Goal: Task Accomplishment & Management: Complete application form

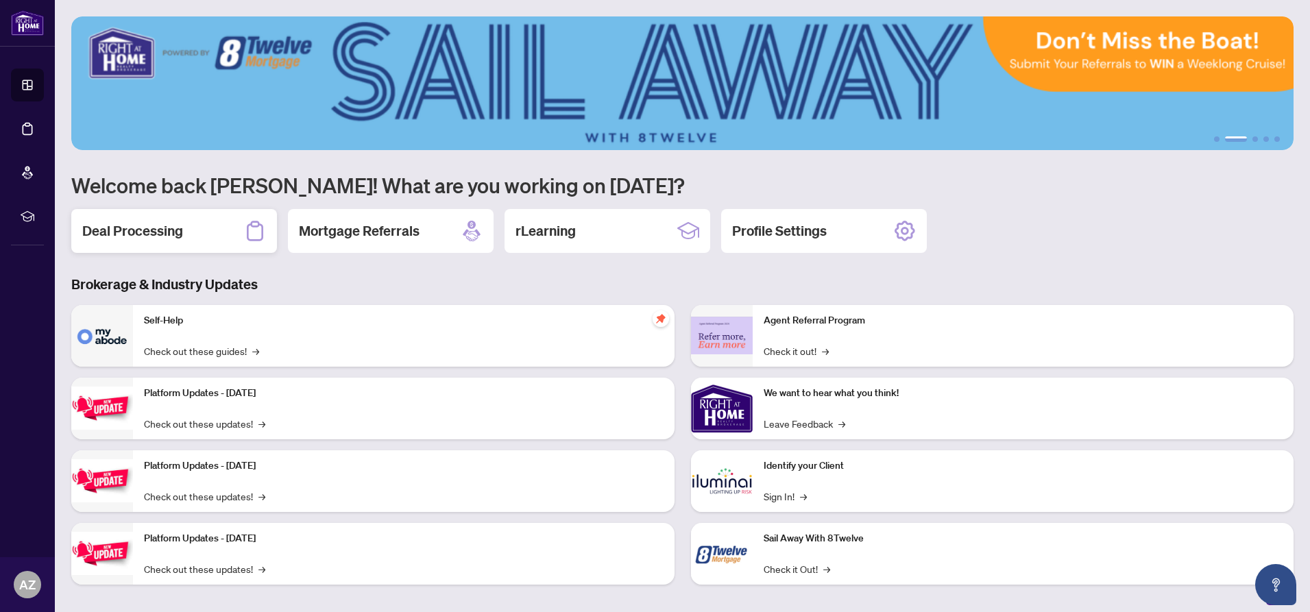
click at [149, 229] on h2 "Deal Processing" at bounding box center [132, 230] width 101 height 19
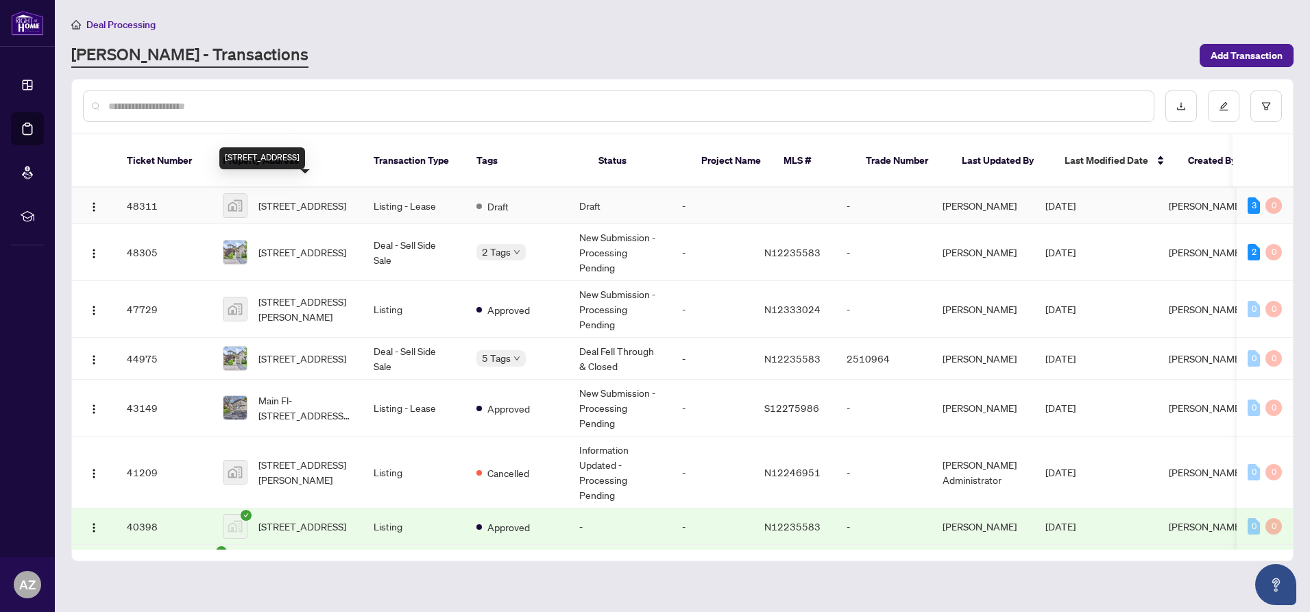
click at [291, 198] on span "[STREET_ADDRESS]" at bounding box center [302, 205] width 88 height 15
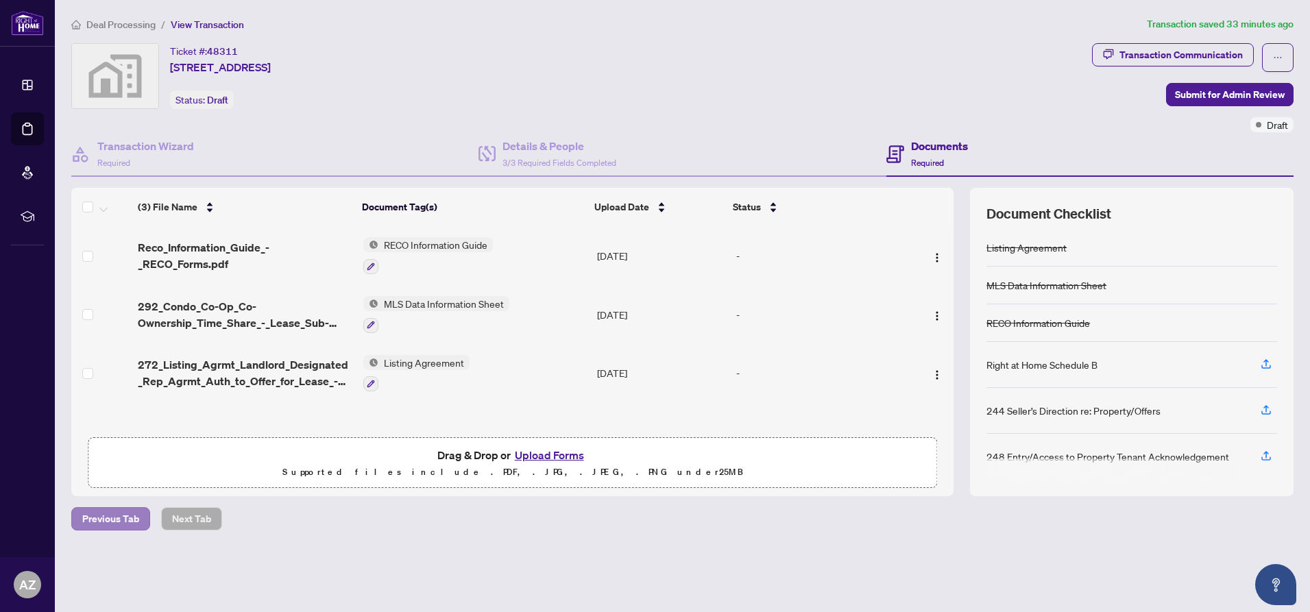
click at [111, 521] on span "Previous Tab" at bounding box center [110, 519] width 57 height 22
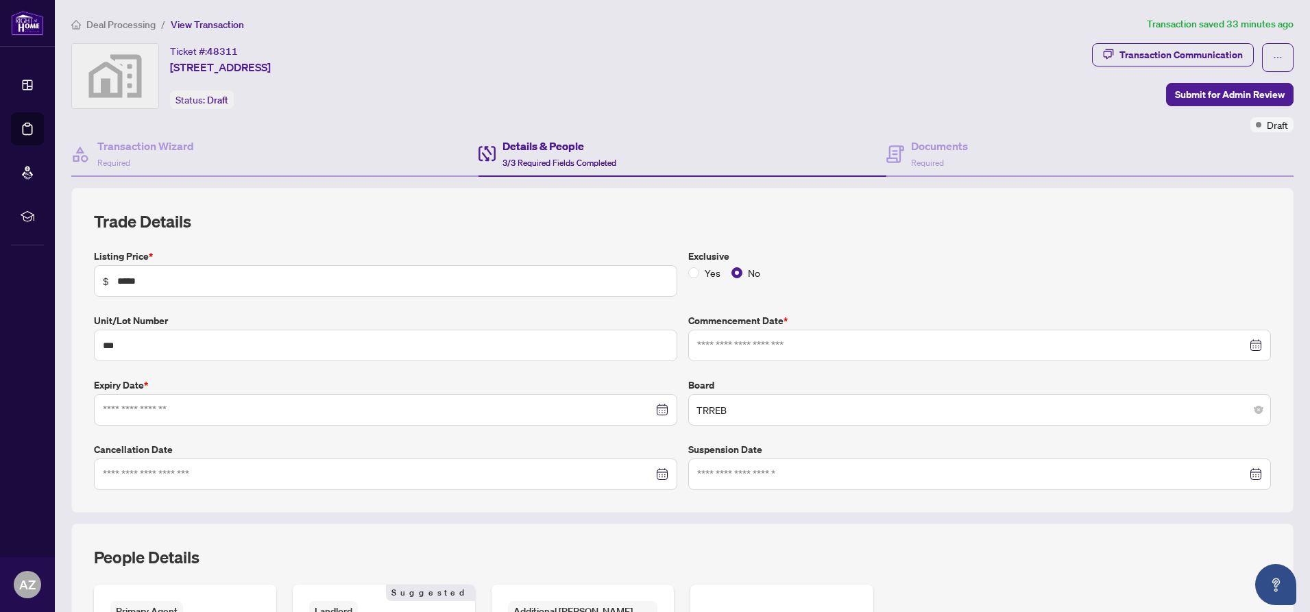
type input "**********"
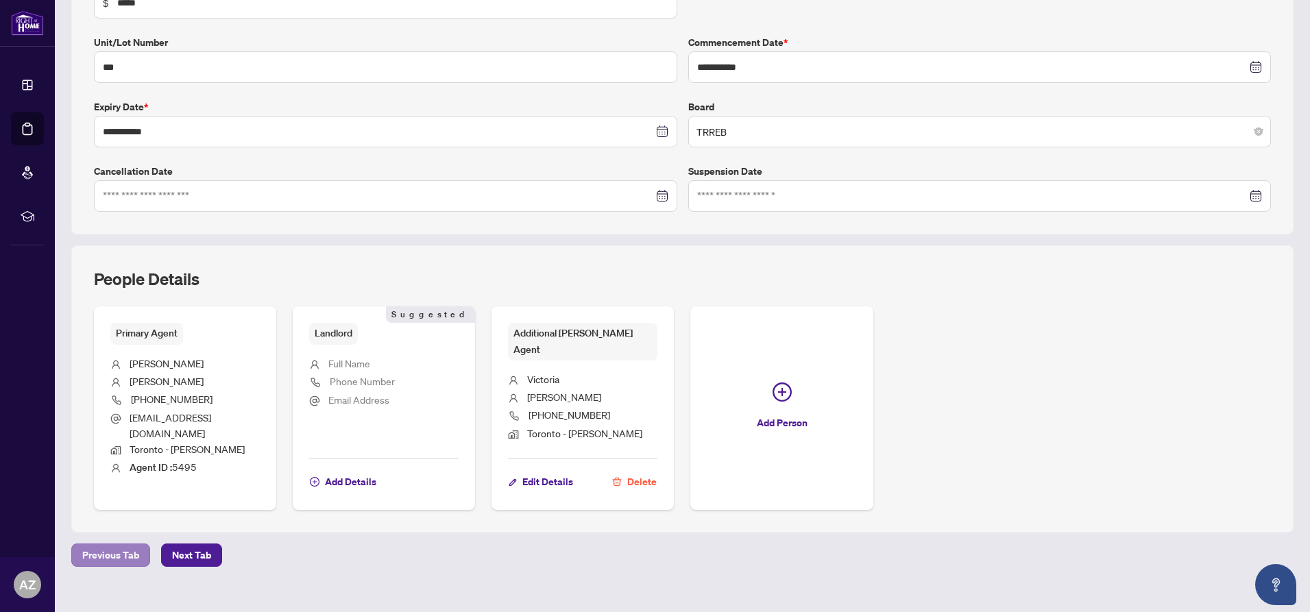
click at [119, 544] on span "Previous Tab" at bounding box center [110, 555] width 57 height 22
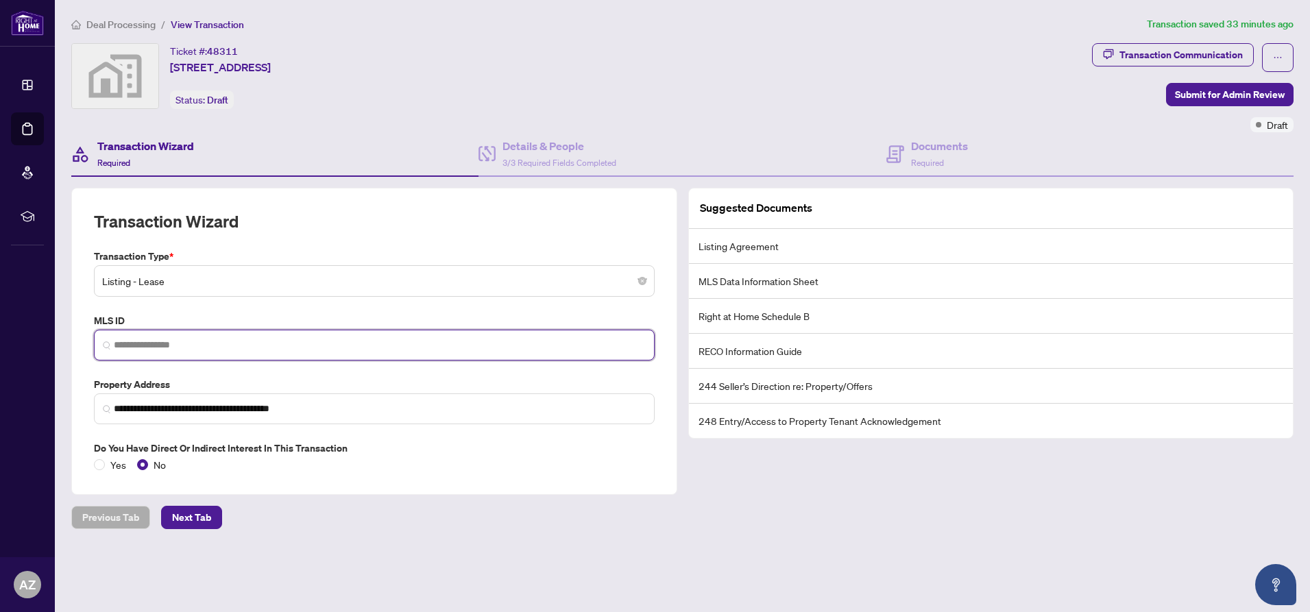
click at [143, 343] on input "search" at bounding box center [380, 345] width 532 height 14
paste input "*********"
type input "*********"
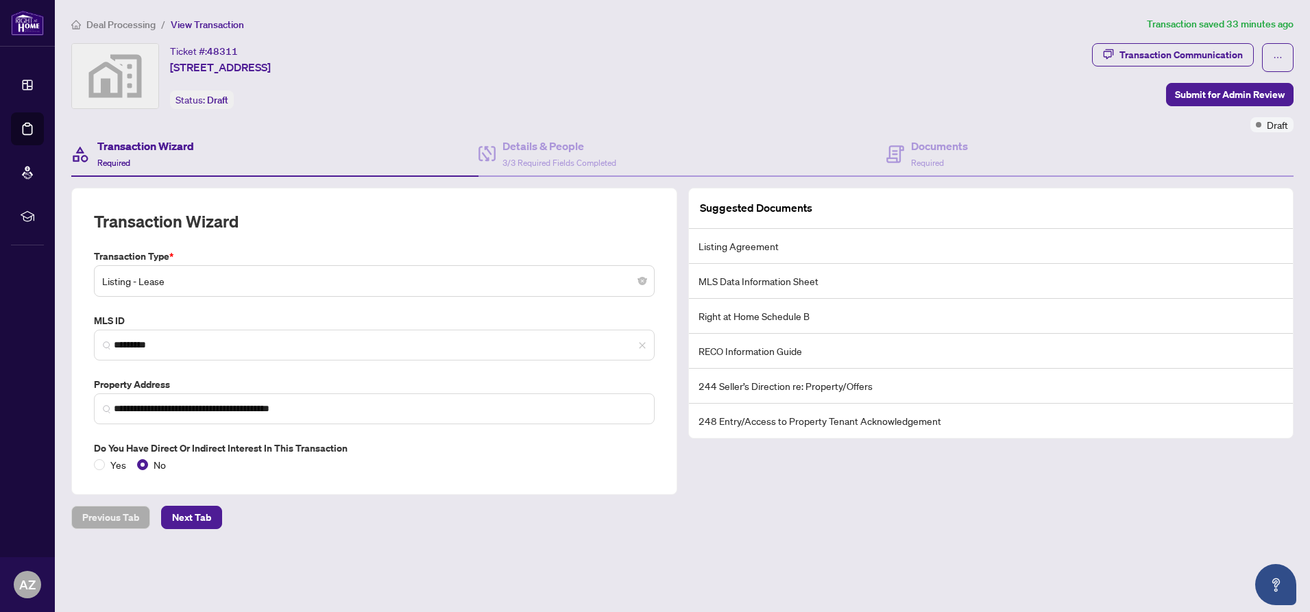
click at [307, 515] on div "Previous Tab Next Tab" at bounding box center [682, 517] width 1222 height 23
click at [1013, 145] on div "Documents Required" at bounding box center [1089, 154] width 407 height 45
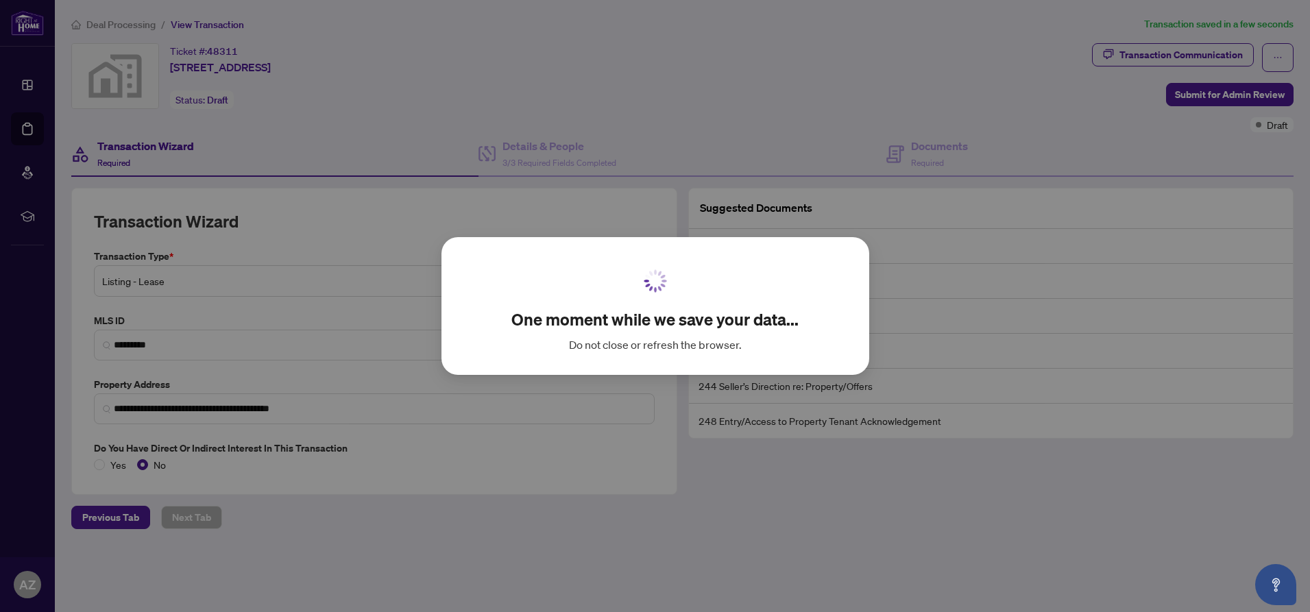
scroll to position [0, 0]
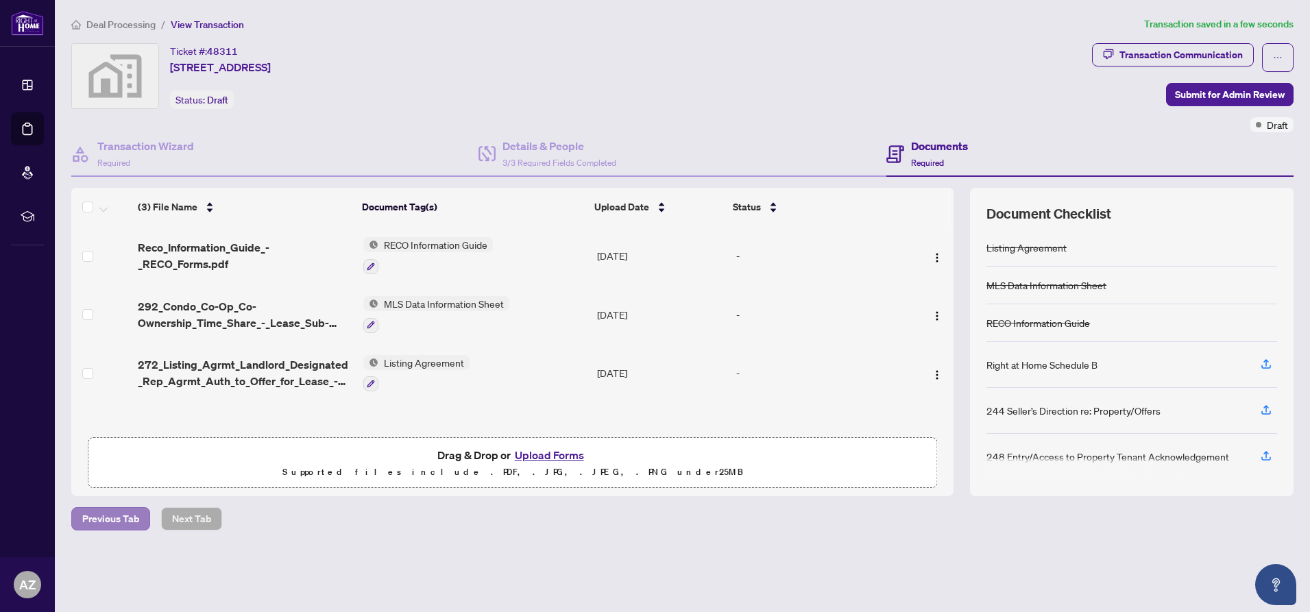
click at [102, 520] on span "Previous Tab" at bounding box center [110, 519] width 57 height 22
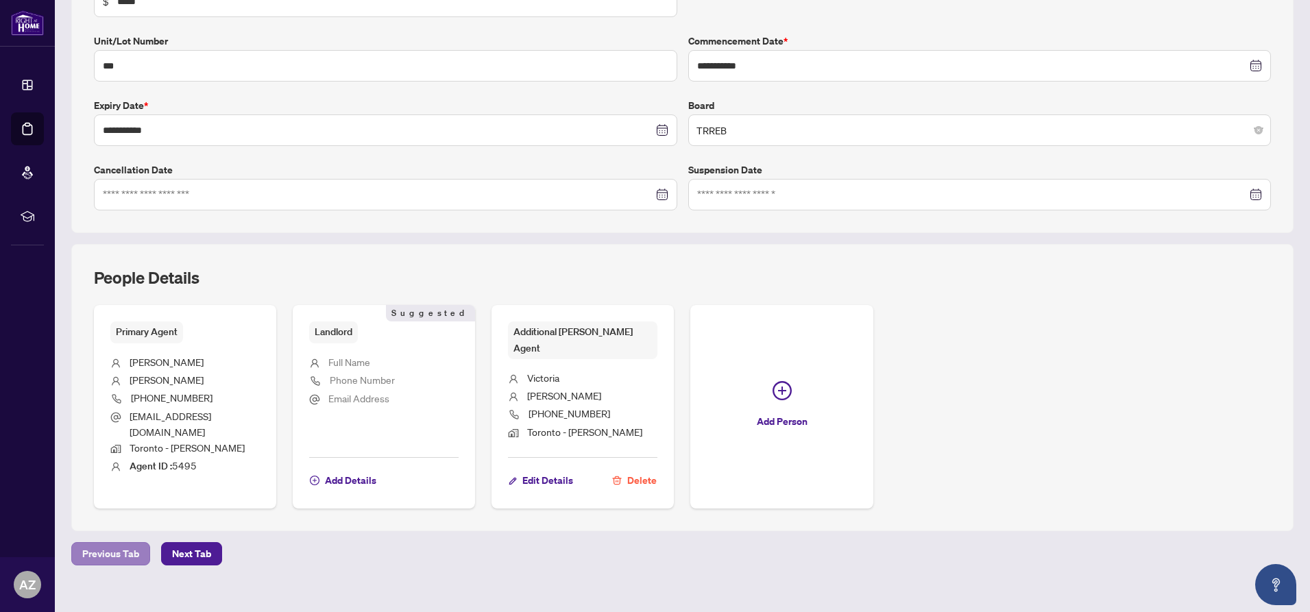
scroll to position [278, 0]
click at [106, 544] on span "Previous Tab" at bounding box center [110, 555] width 57 height 22
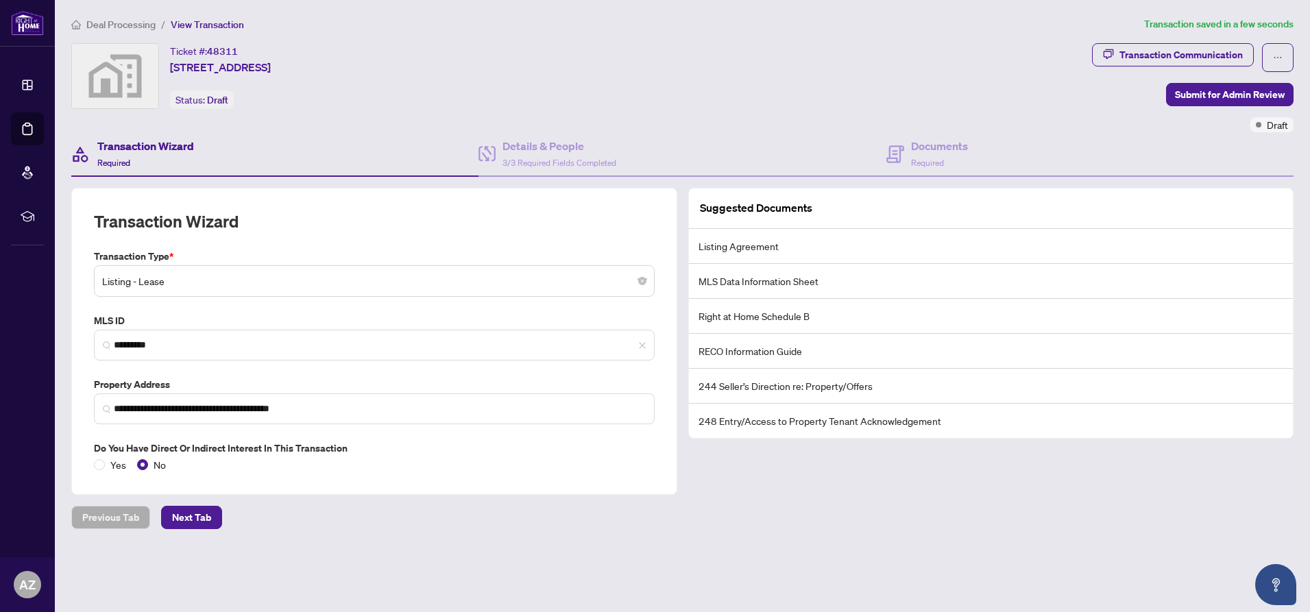
click at [484, 556] on div "**********" at bounding box center [682, 296] width 1233 height 561
click at [1225, 97] on span "Submit for Admin Review" at bounding box center [1230, 95] width 110 height 22
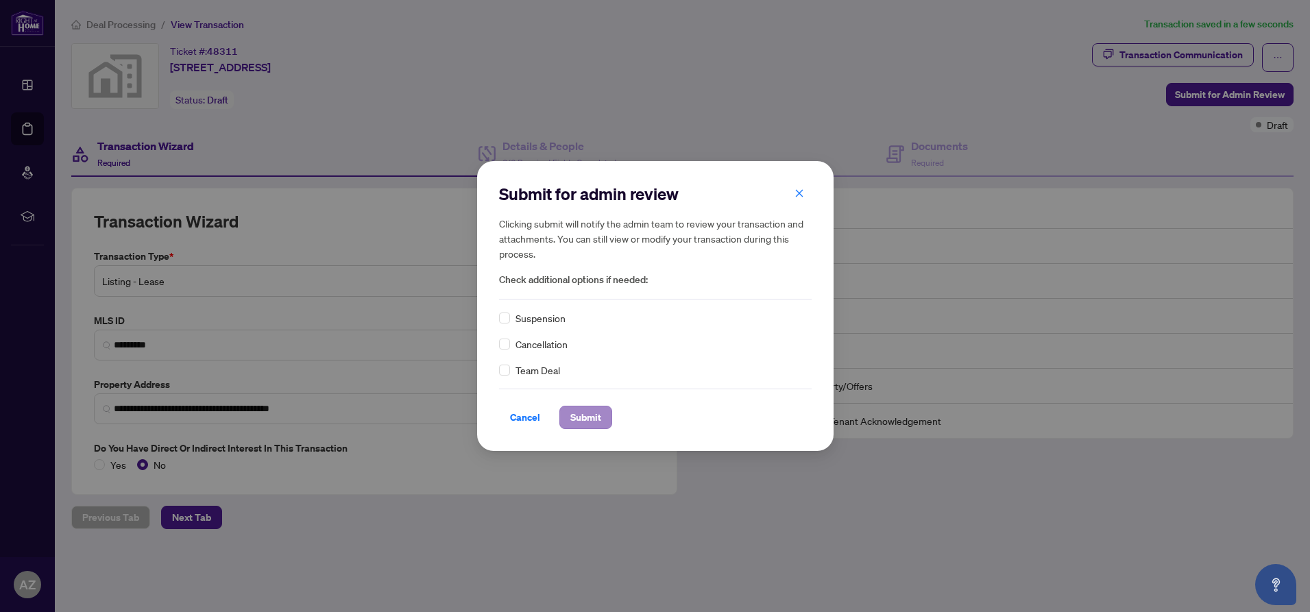
click at [585, 415] on span "Submit" at bounding box center [585, 417] width 31 height 22
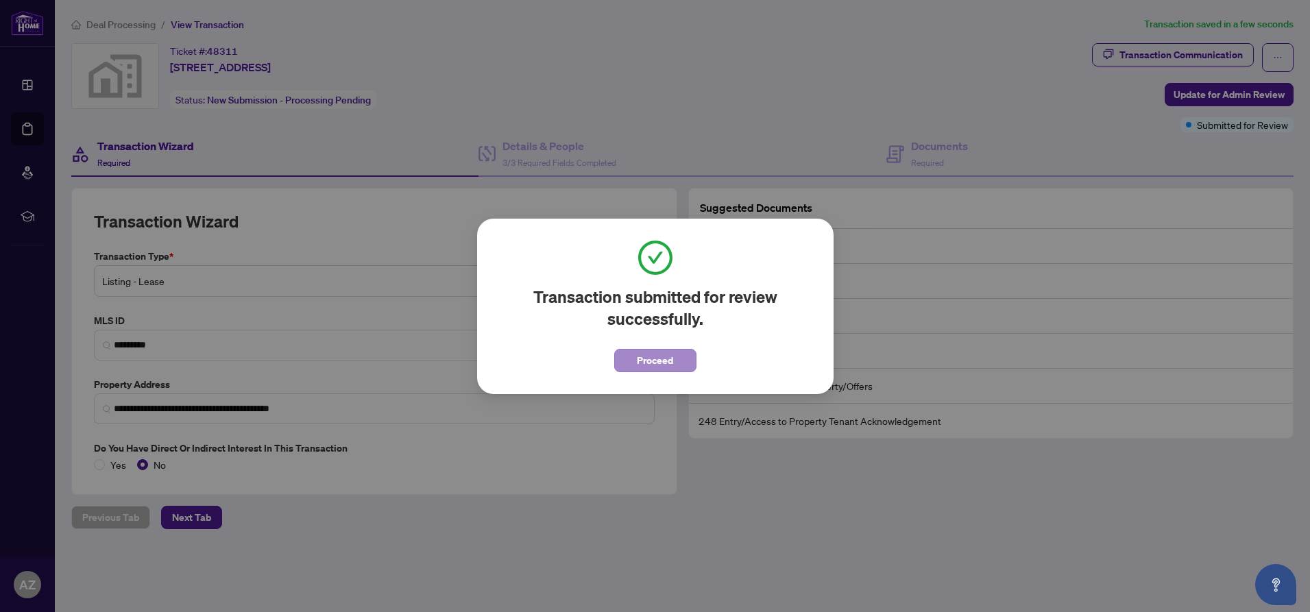
click at [655, 360] on span "Proceed" at bounding box center [655, 360] width 36 height 22
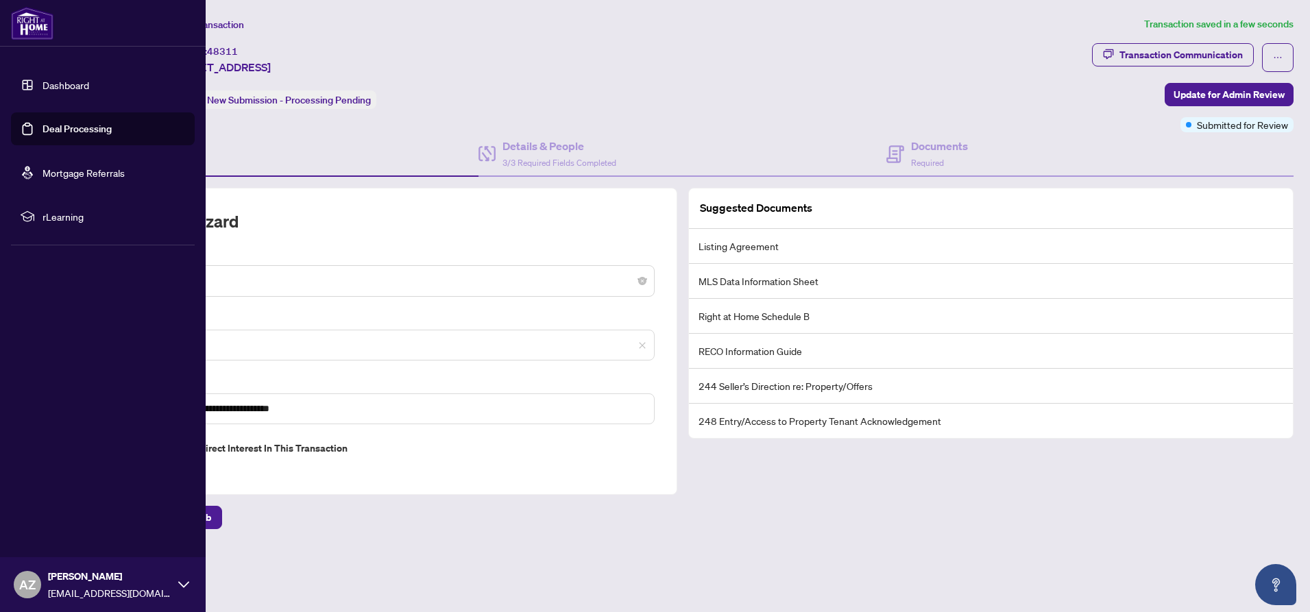
click at [52, 84] on link "Dashboard" at bounding box center [65, 85] width 47 height 12
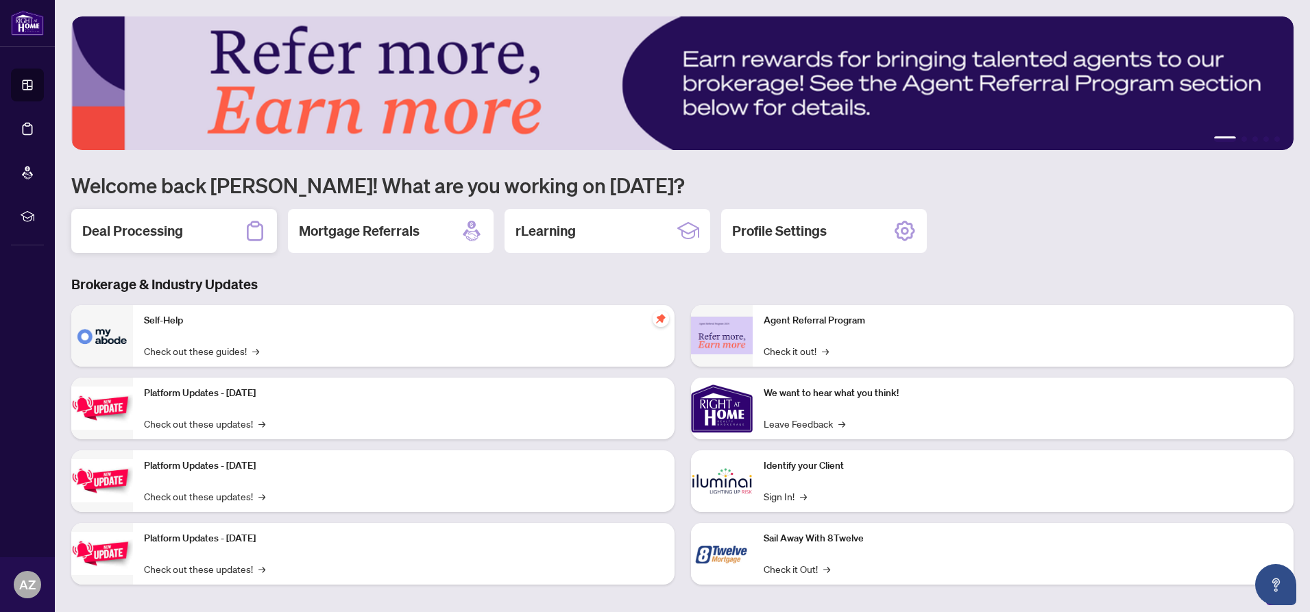
click at [156, 234] on h2 "Deal Processing" at bounding box center [132, 230] width 101 height 19
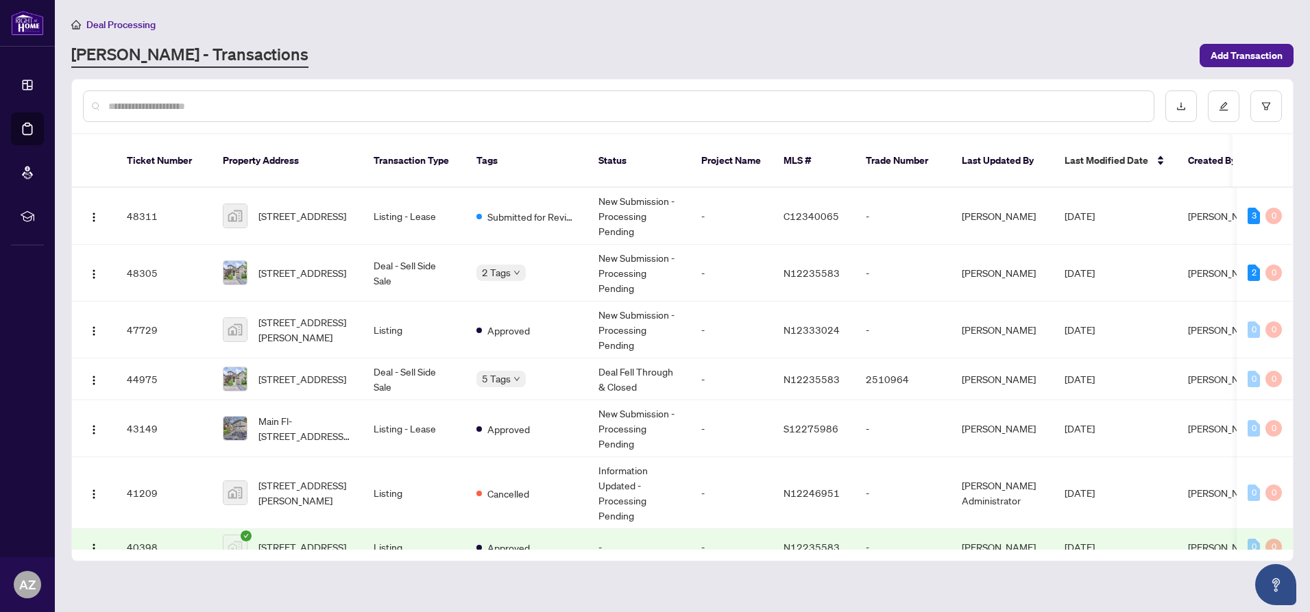
click at [654, 65] on div "[PERSON_NAME] - Transactions" at bounding box center [631, 55] width 1120 height 25
click at [907, 36] on div "Deal Processing [PERSON_NAME] - Transactions Add Transaction" at bounding box center [682, 41] width 1222 height 51
